Goal: Information Seeking & Learning: Find specific fact

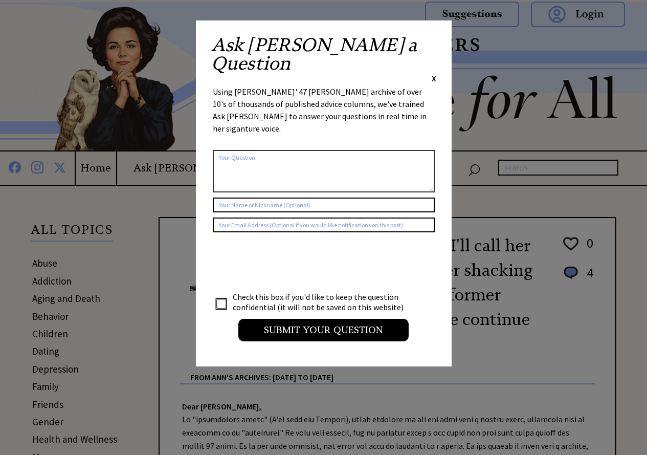
click at [434, 73] on span "X" at bounding box center [434, 78] width 5 height 10
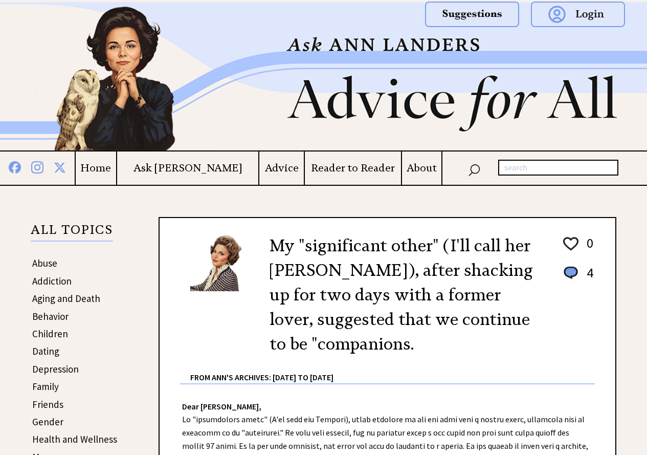
click at [116, 160] on td "Home" at bounding box center [95, 167] width 41 height 33
click at [116, 168] on h4 "Home" at bounding box center [96, 168] width 40 height 13
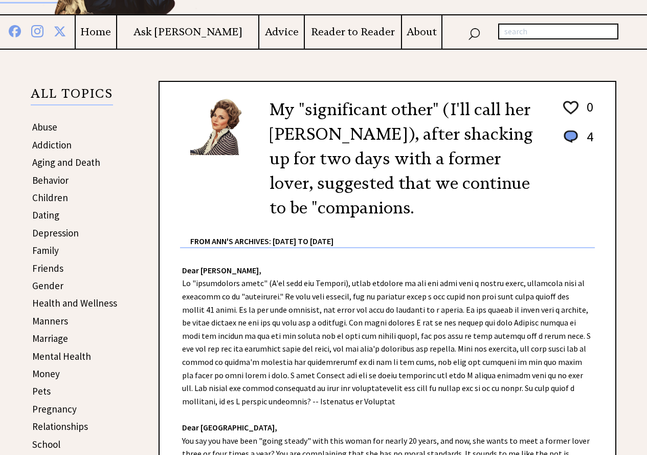
scroll to position [139, 0]
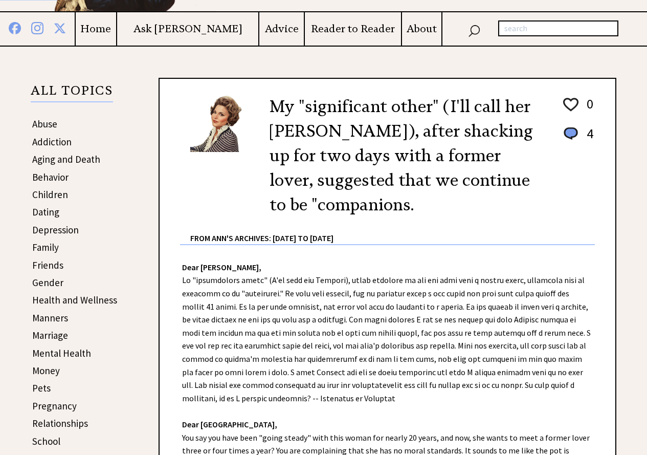
click at [49, 122] on link "Abuse" at bounding box center [44, 124] width 25 height 12
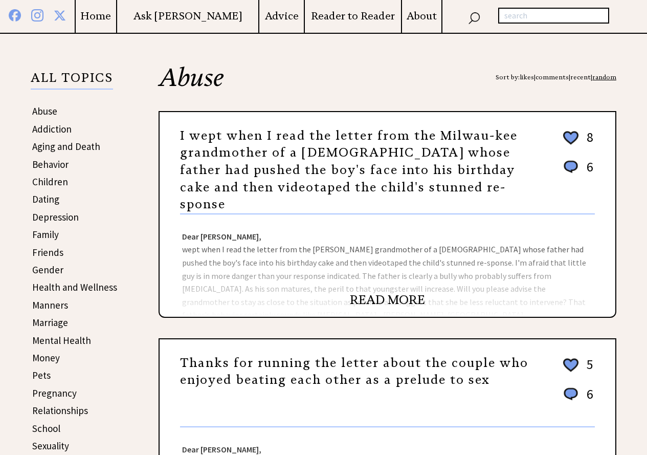
scroll to position [154, 0]
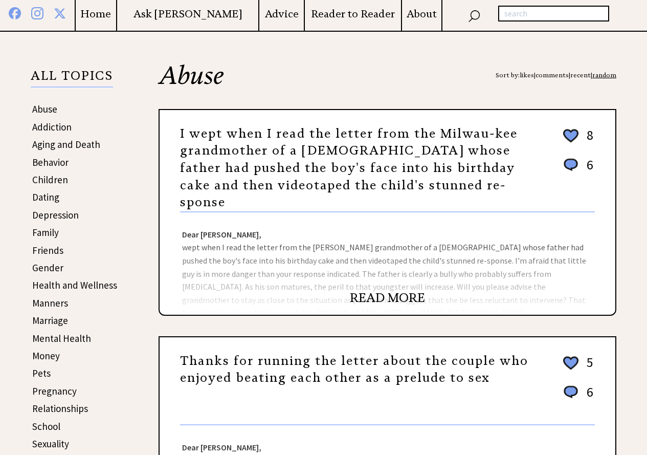
click at [381, 290] on link "READ MORE" at bounding box center [387, 297] width 75 height 15
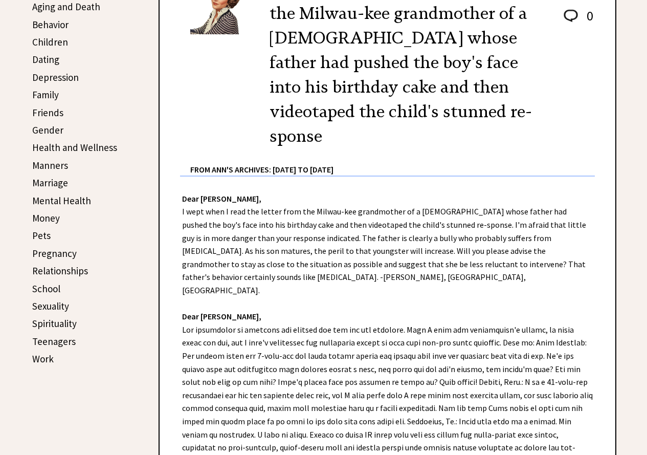
scroll to position [272, 0]
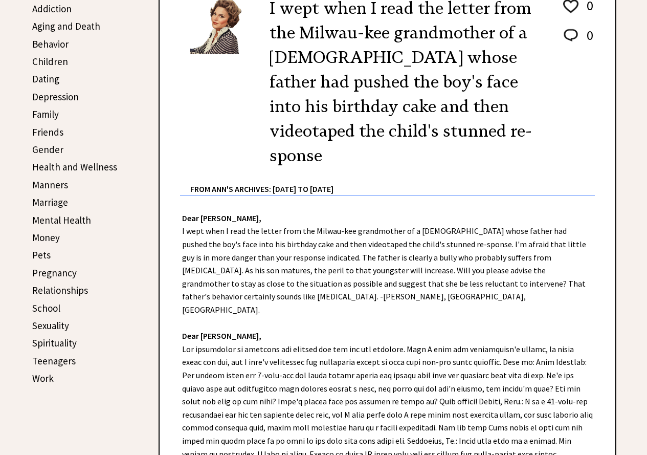
click at [58, 269] on link "Pregnancy" at bounding box center [54, 272] width 44 height 12
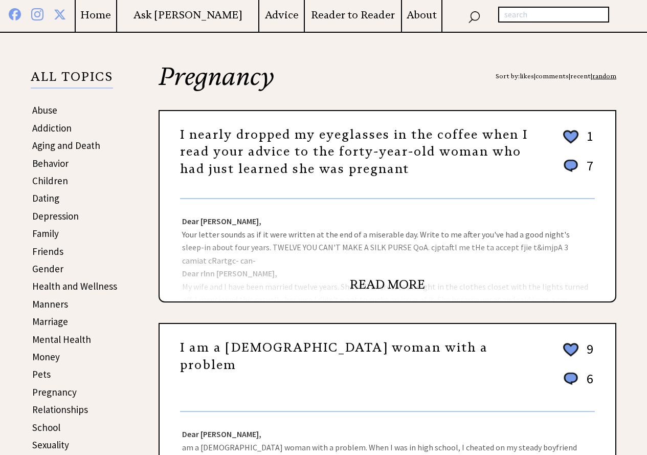
scroll to position [155, 0]
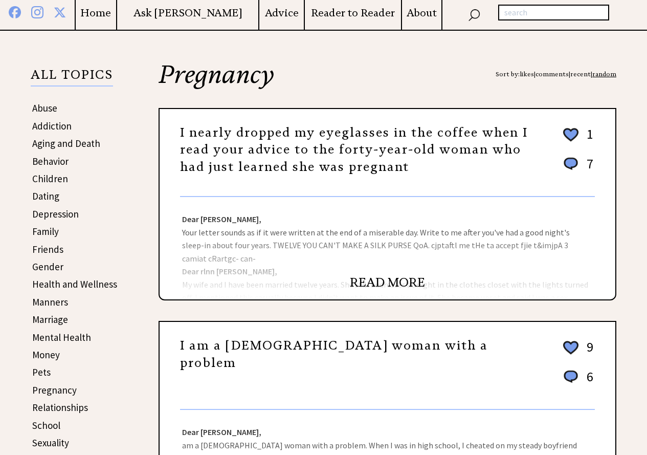
click at [368, 281] on link "READ MORE" at bounding box center [387, 282] width 75 height 15
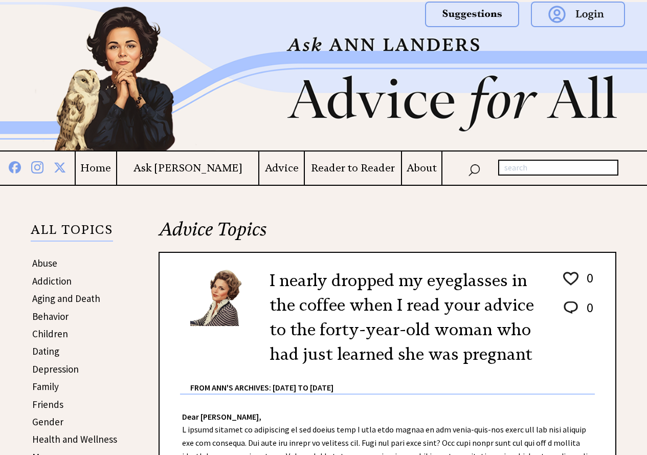
click at [347, 169] on h4 "Reader to Reader" at bounding box center [353, 168] width 96 height 13
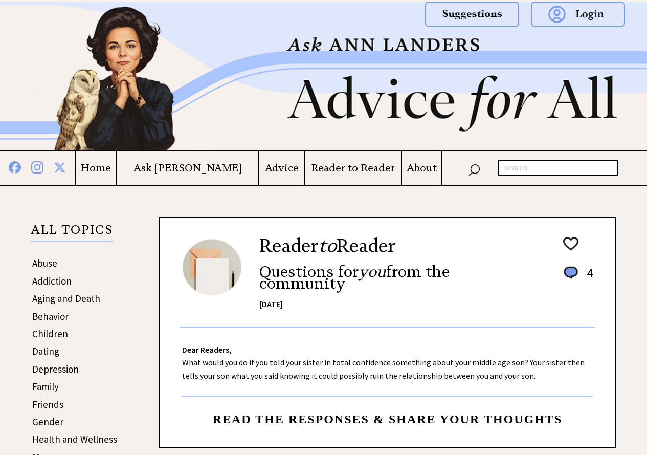
click at [190, 168] on h4 "Ask [PERSON_NAME]" at bounding box center [188, 168] width 142 height 13
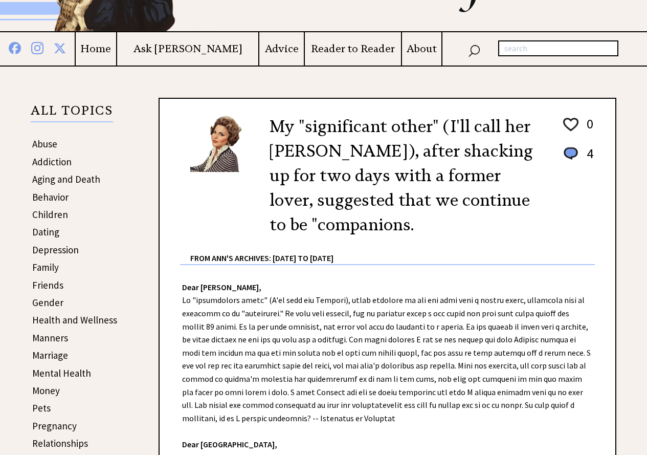
scroll to position [191, 0]
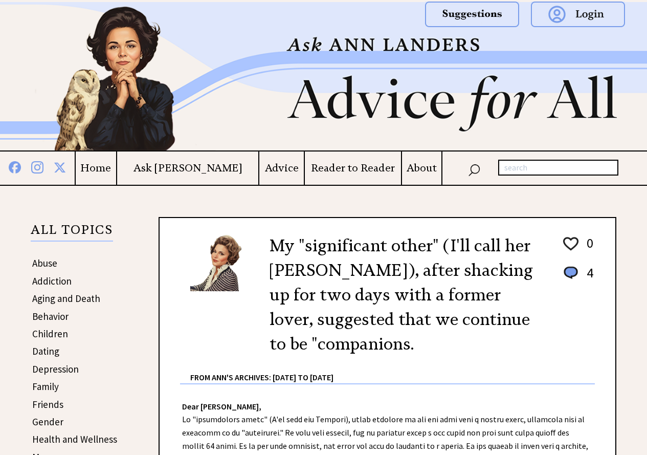
click at [521, 163] on input "text" at bounding box center [558, 168] width 120 height 16
type input "[PERSON_NAME]"
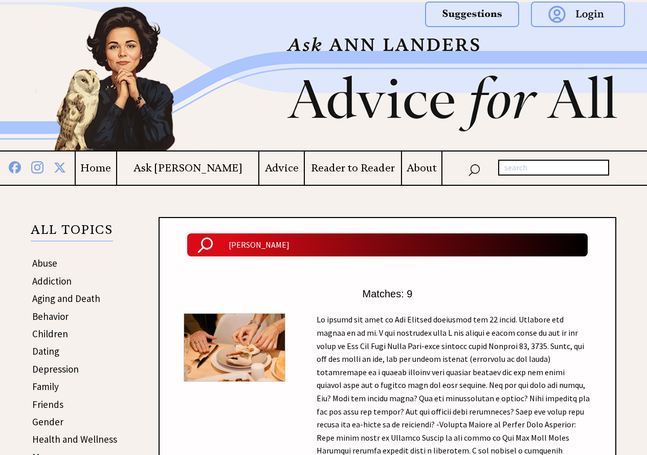
click at [548, 169] on input "text" at bounding box center [553, 168] width 111 height 16
type input "[PERSON_NAME]"
click at [552, 170] on input "ted hesburg" at bounding box center [553, 168] width 111 height 16
type input "[PERSON_NAME]"
drag, startPoint x: 572, startPoint y: 167, endPoint x: 173, endPoint y: 128, distance: 401.2
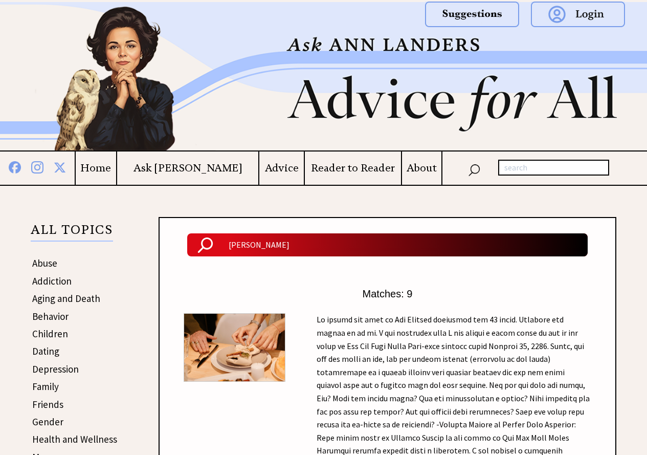
click at [173, 0] on div "Home Ask [PERSON_NAME] Advice Reader to Reader About" at bounding box center [323, 0] width 647 height 0
type input "[PERSON_NAME]"
